Goal: Transaction & Acquisition: Purchase product/service

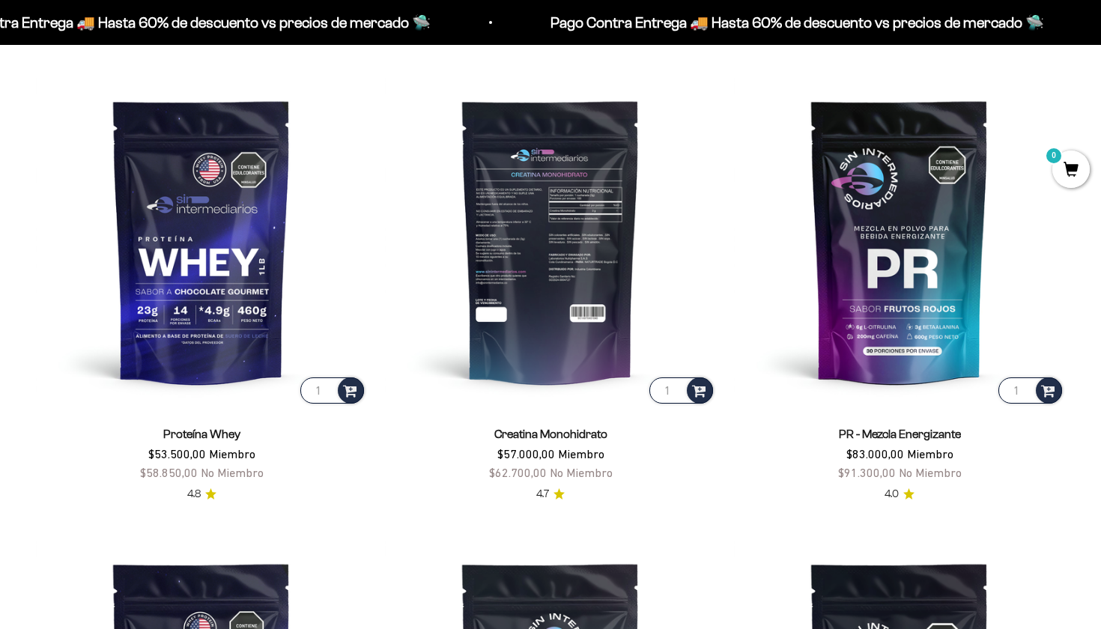
scroll to position [634, 0]
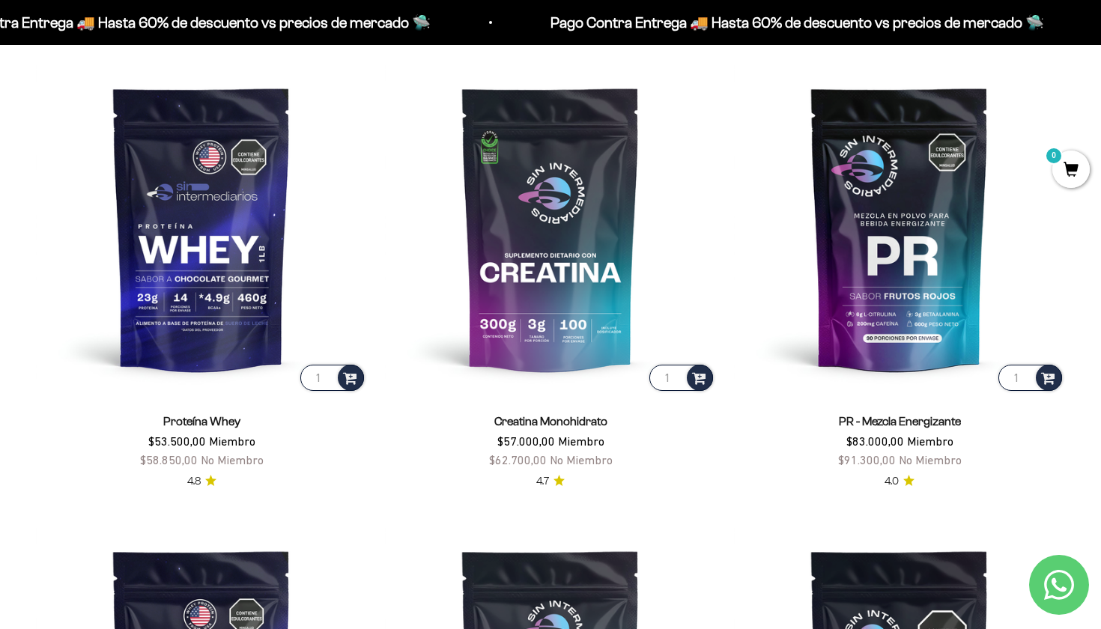
click at [205, 419] on link "Proteína Whey" at bounding box center [201, 421] width 77 height 13
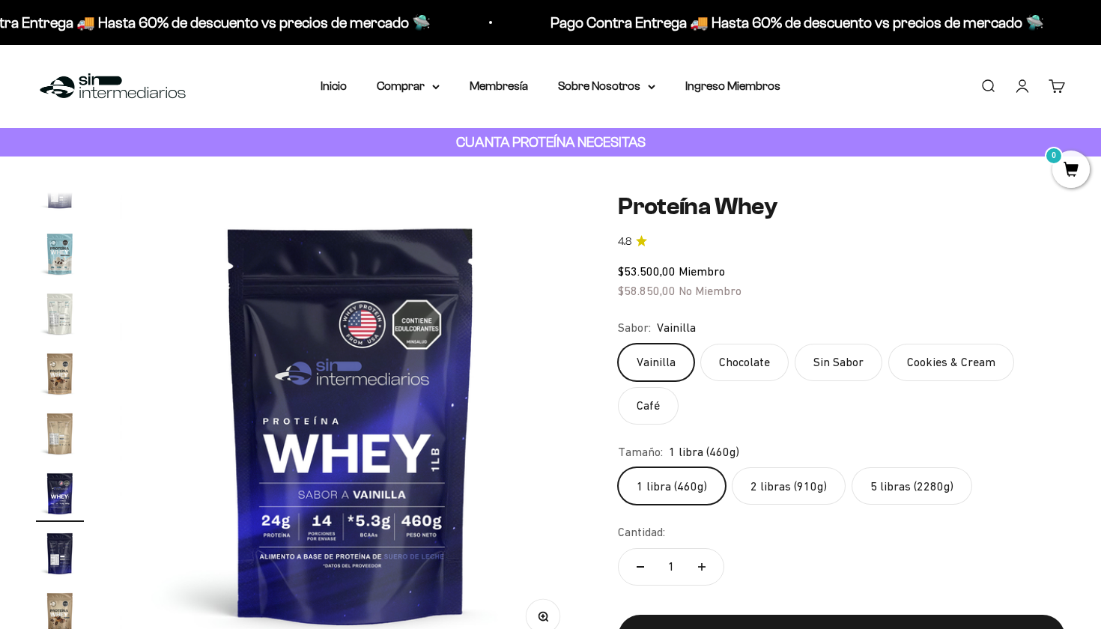
click at [877, 479] on label "5 libras (2280g)" at bounding box center [912, 485] width 121 height 37
click at [618, 467] on input "5 libras (2280g)" at bounding box center [617, 467] width 1 height 1
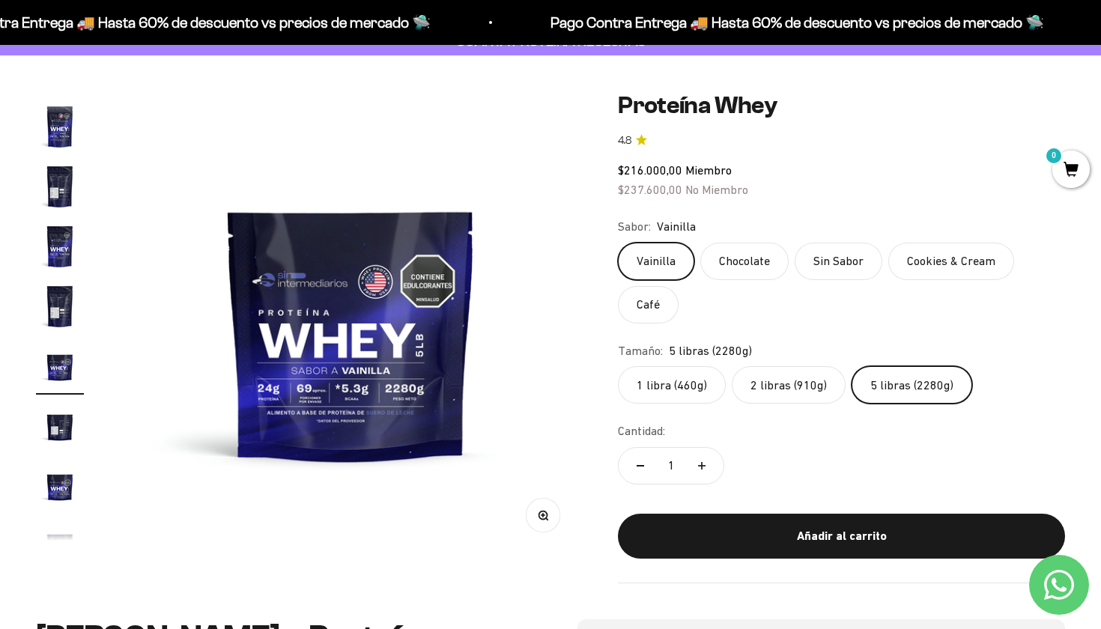
click at [771, 386] on label "2 libras (910g)" at bounding box center [789, 384] width 114 height 37
click at [618, 366] on input "2 libras (910g)" at bounding box center [617, 366] width 1 height 1
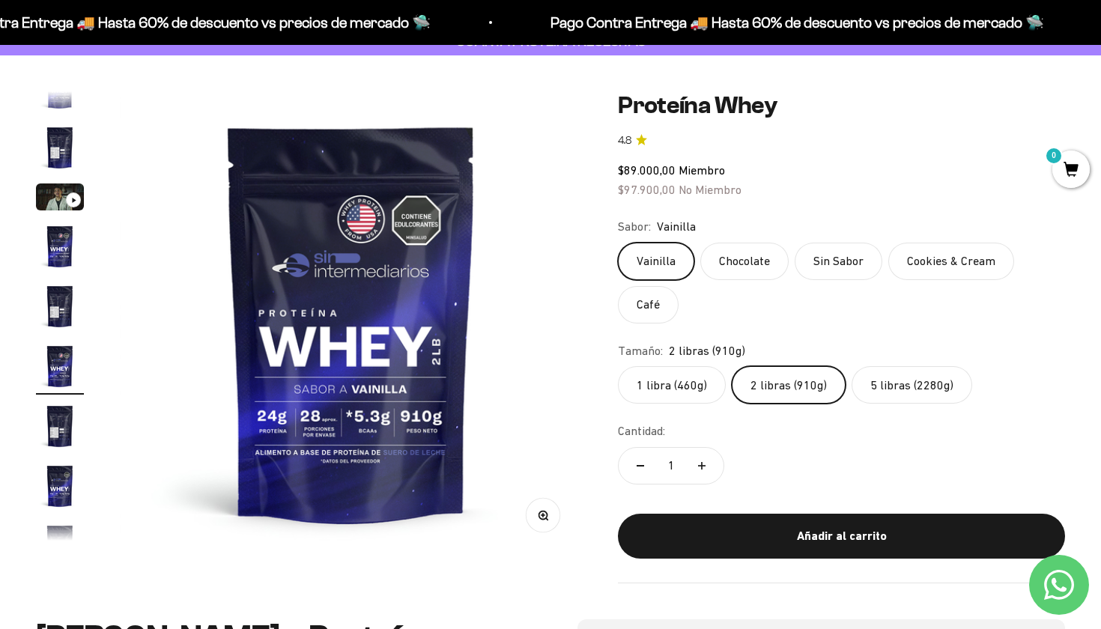
click at [874, 380] on label "5 libras (2280g)" at bounding box center [912, 384] width 121 height 37
click at [618, 366] on input "5 libras (2280g)" at bounding box center [617, 366] width 1 height 1
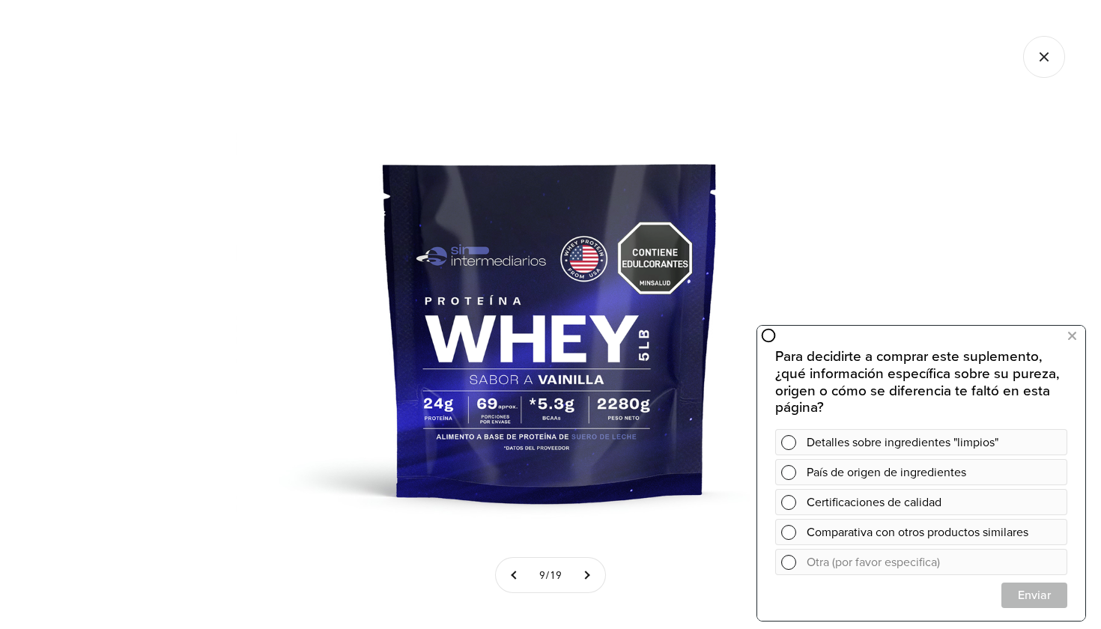
click at [1045, 64] on icon "Cerrar galería" at bounding box center [1044, 57] width 42 height 42
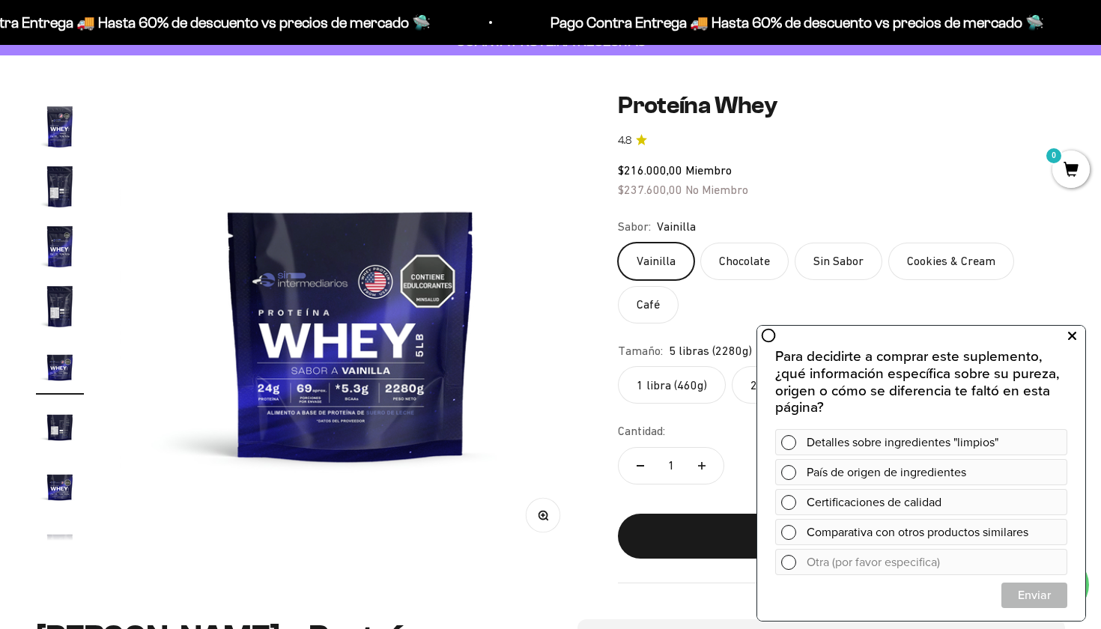
click at [1070, 334] on icon at bounding box center [1072, 336] width 8 height 19
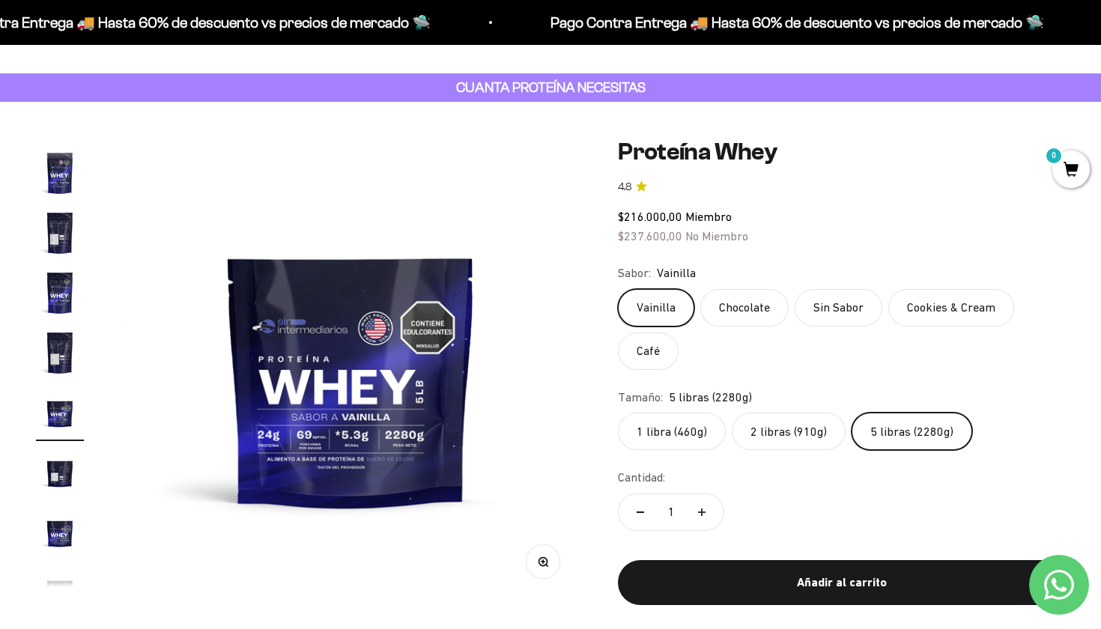
scroll to position [53, 0]
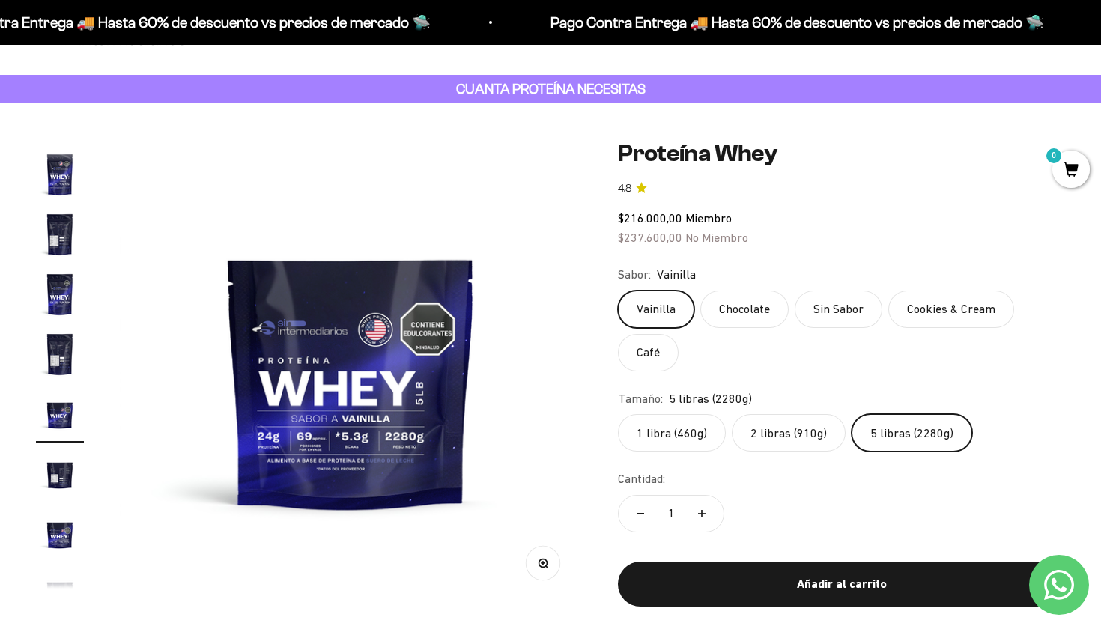
click at [790, 431] on label "2 libras (910g)" at bounding box center [789, 432] width 114 height 37
click at [618, 414] on input "2 libras (910g)" at bounding box center [617, 413] width 1 height 1
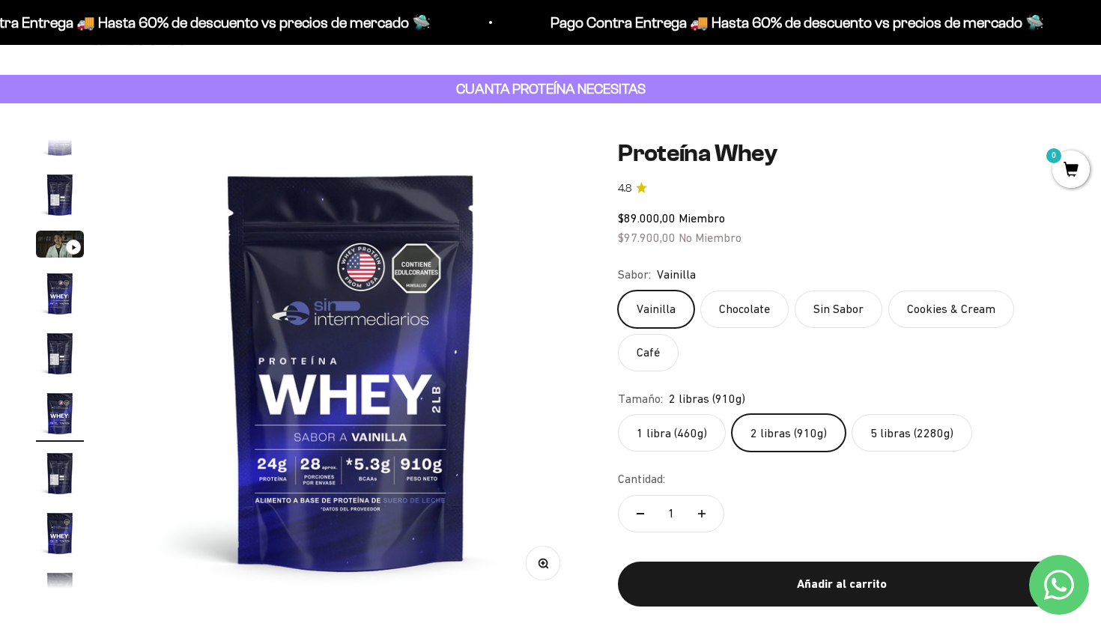
scroll to position [28, 0]
